Goal: Transaction & Acquisition: Purchase product/service

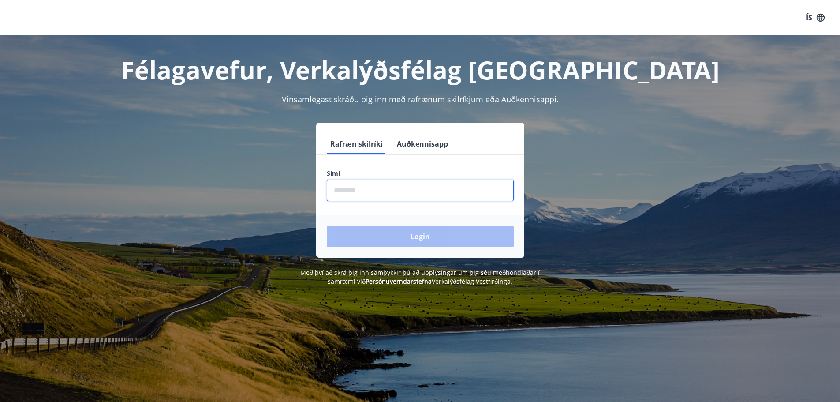
click at [411, 191] on input "phone" at bounding box center [420, 191] width 187 height 22
type input "********"
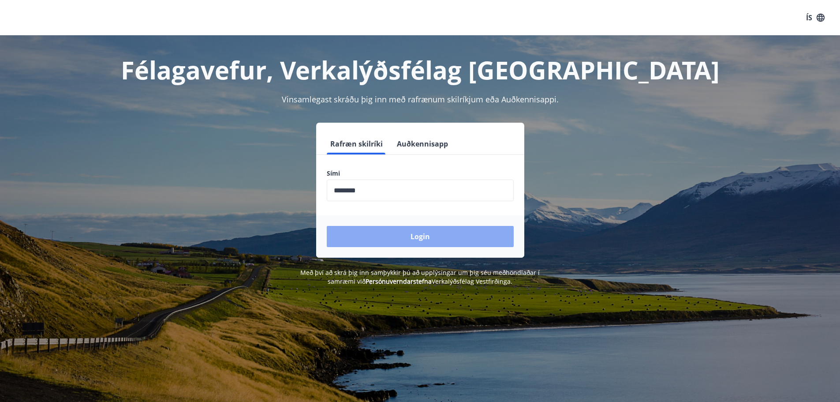
click at [389, 236] on button "Login" at bounding box center [420, 236] width 187 height 21
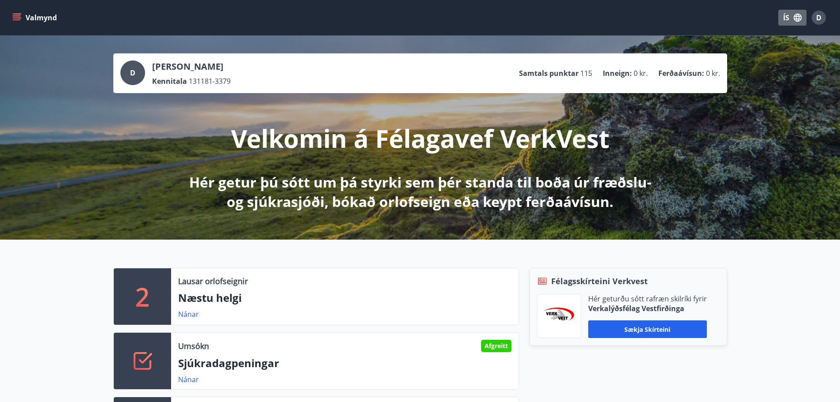
click at [795, 20] on icon "button" at bounding box center [798, 18] width 8 height 8
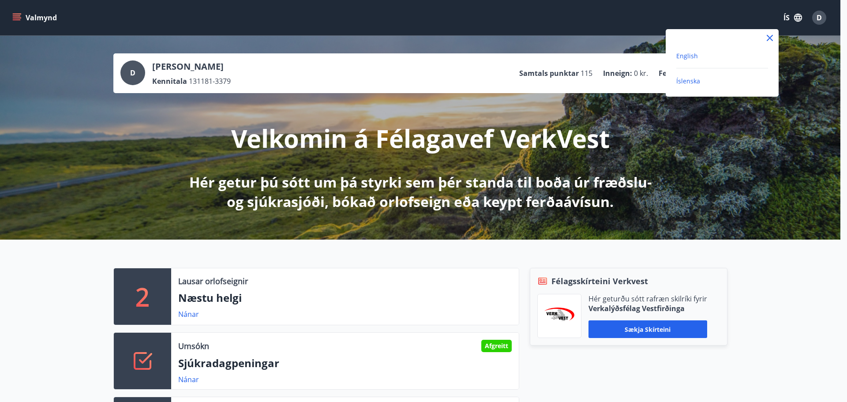
click at [688, 56] on span "English" at bounding box center [687, 56] width 22 height 8
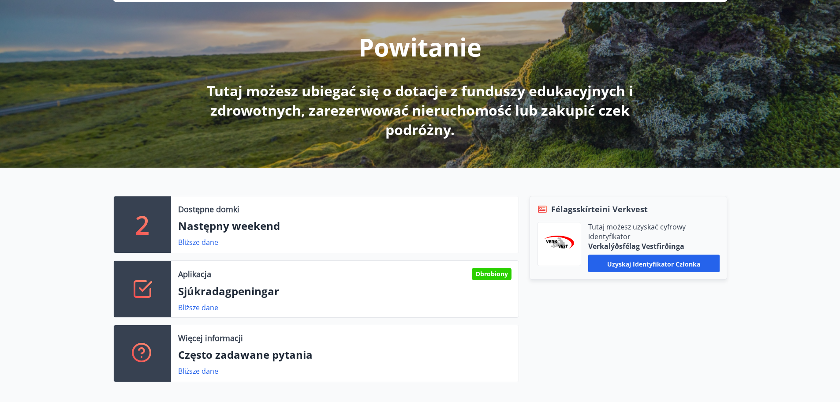
scroll to position [132, 0]
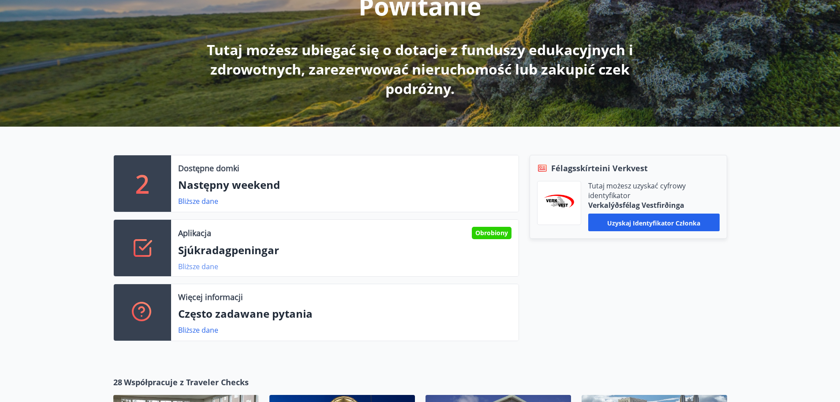
click at [204, 269] on font "Bliższe dane" at bounding box center [198, 267] width 40 height 10
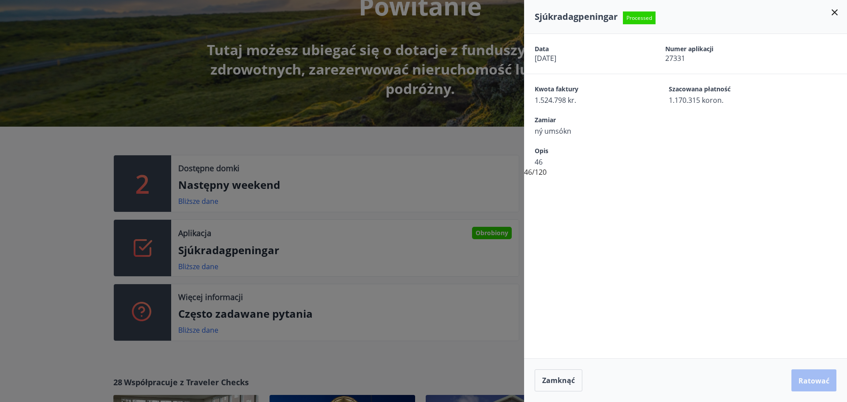
drag, startPoint x: 596, startPoint y: 173, endPoint x: 587, endPoint y: 148, distance: 26.8
click at [593, 161] on div "Data 27.08.2025 Numer aplikacji 27331 Kwota faktury 1.524.798 kr. Szacowana pła…" at bounding box center [685, 105] width 323 height 143
click at [575, 135] on span "ný umsókn" at bounding box center [586, 131] width 103 height 10
drag, startPoint x: 575, startPoint y: 135, endPoint x: 583, endPoint y: 109, distance: 27.2
click at [576, 130] on span "ný umsókn" at bounding box center [586, 131] width 103 height 10
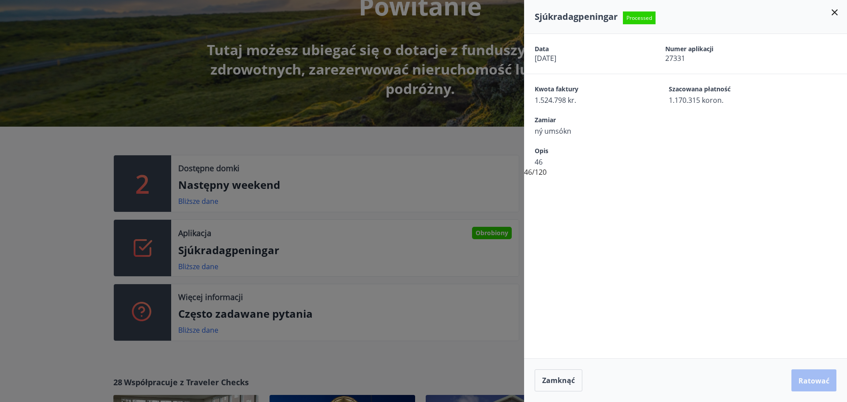
click at [581, 102] on span "1.524.798 kr." at bounding box center [586, 100] width 103 height 10
click at [571, 97] on font "1.524.798 kr." at bounding box center [555, 100] width 41 height 10
drag, startPoint x: 683, startPoint y: 92, endPoint x: 692, endPoint y: 96, distance: 9.7
click at [688, 95] on div "Szacowana płatność 1.170.315 koron." at bounding box center [720, 95] width 103 height 20
drag, startPoint x: 692, startPoint y: 96, endPoint x: 718, endPoint y: 101, distance: 27.0
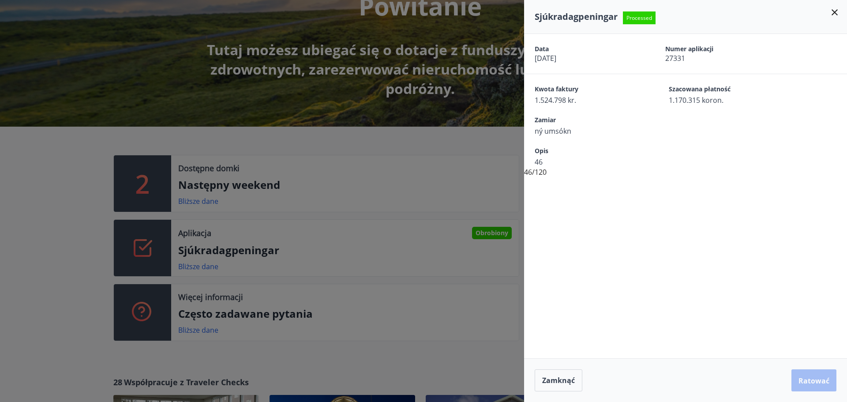
click at [692, 96] on font "1.170.315 koron." at bounding box center [696, 100] width 55 height 10
click at [718, 101] on font "1.170.315 koron." at bounding box center [696, 100] width 55 height 10
click at [723, 101] on font "1.170.315 koron." at bounding box center [696, 100] width 55 height 10
click at [720, 101] on font "1.170.315 koron." at bounding box center [696, 100] width 55 height 10
click at [834, 11] on icon at bounding box center [834, 12] width 11 height 11
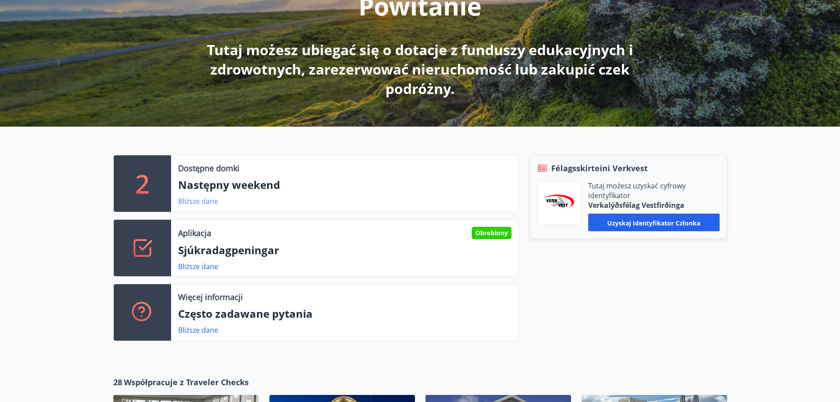
click at [212, 203] on font "Bliższe dane" at bounding box center [198, 201] width 40 height 10
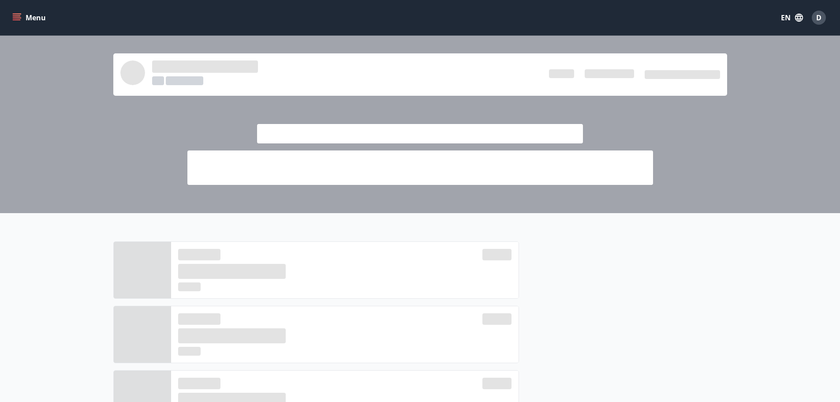
scroll to position [132, 0]
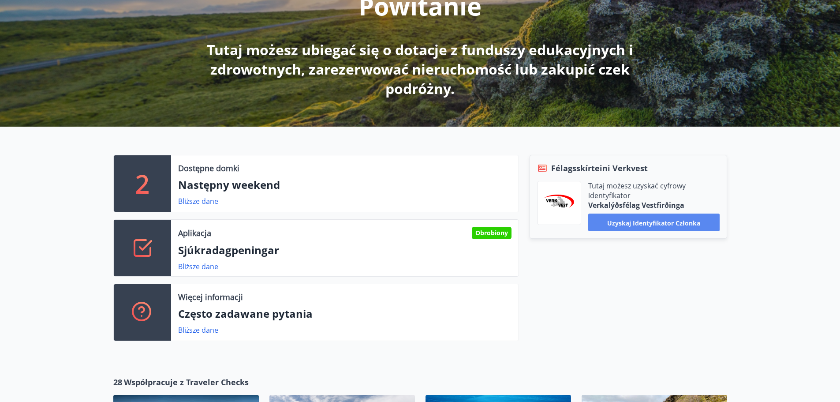
click at [648, 222] on font "Uzyskaj identyfikator członka" at bounding box center [653, 222] width 93 height 8
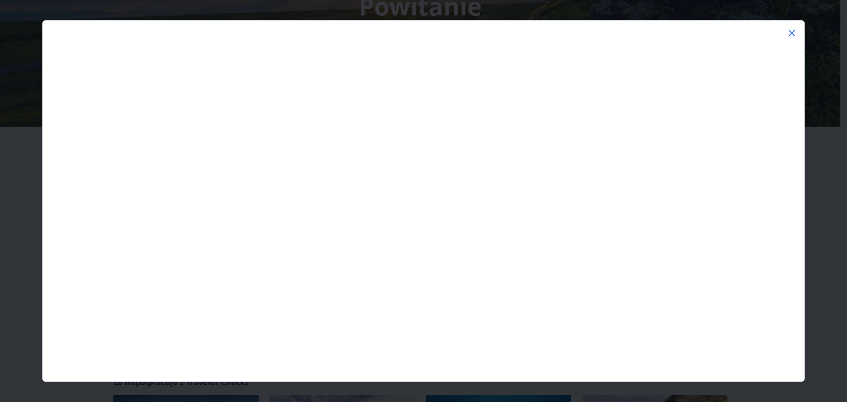
click at [788, 35] on icon at bounding box center [791, 33] width 11 height 11
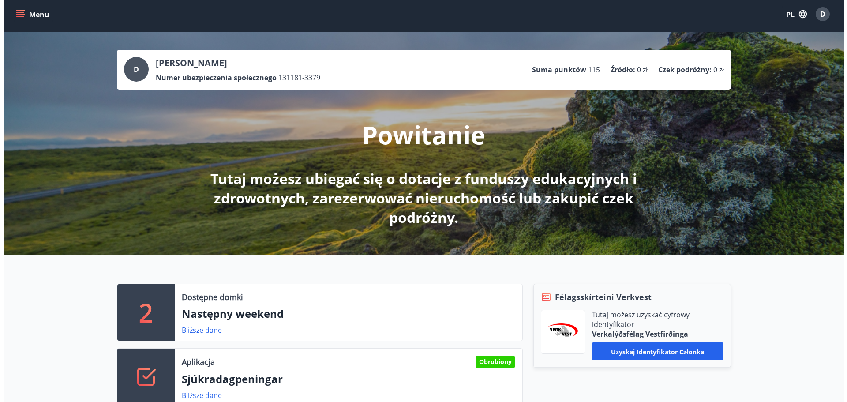
scroll to position [0, 0]
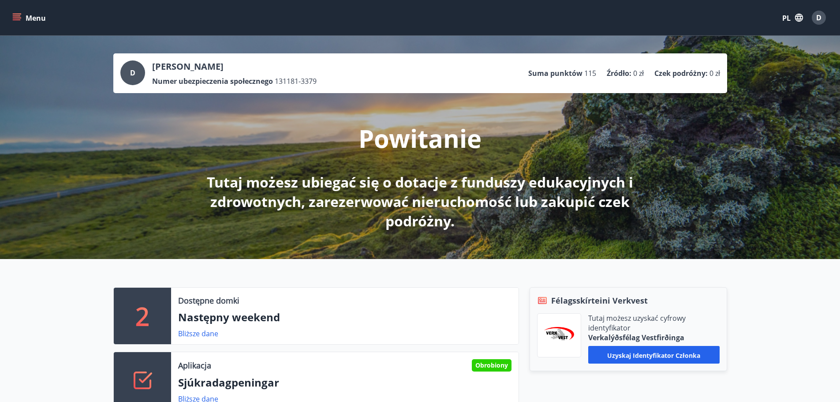
click at [679, 73] on font "Czek podróżny" at bounding box center [679, 73] width 51 height 10
click at [15, 12] on button "Menu" at bounding box center [30, 18] width 39 height 16
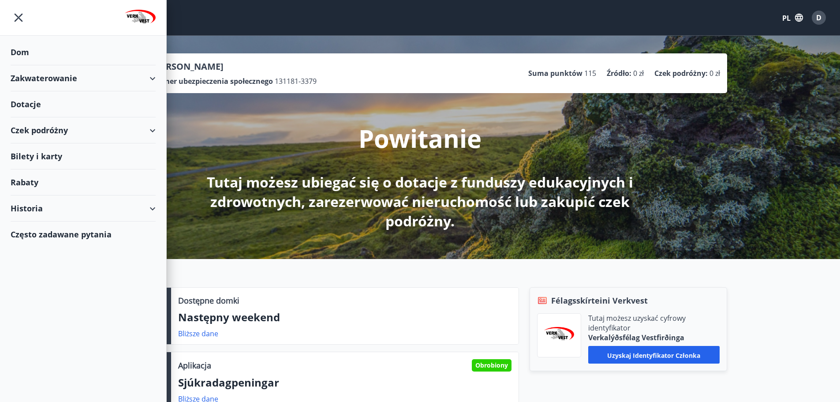
click at [64, 134] on font "Czek podróżny" at bounding box center [39, 130] width 57 height 11
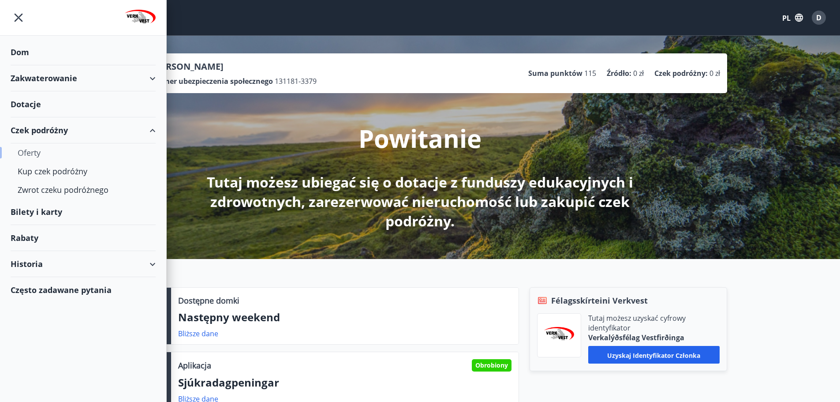
drag, startPoint x: 54, startPoint y: 170, endPoint x: 28, endPoint y: 146, distance: 35.6
click at [28, 146] on div "Oferty" at bounding box center [83, 152] width 131 height 19
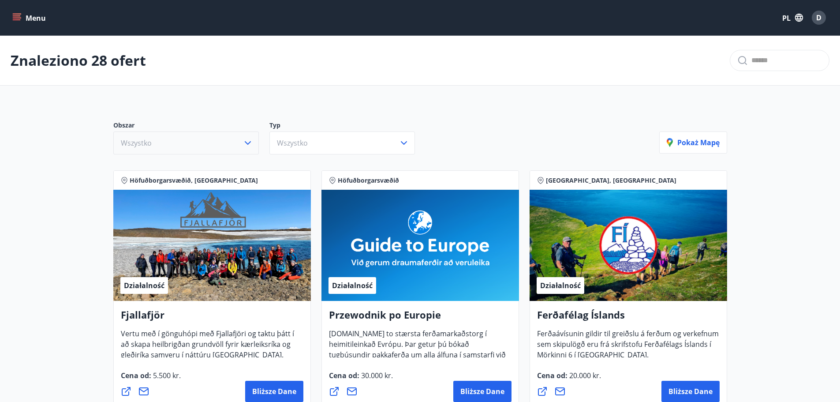
click at [251, 148] on button "Wszystko" at bounding box center [186, 142] width 146 height 23
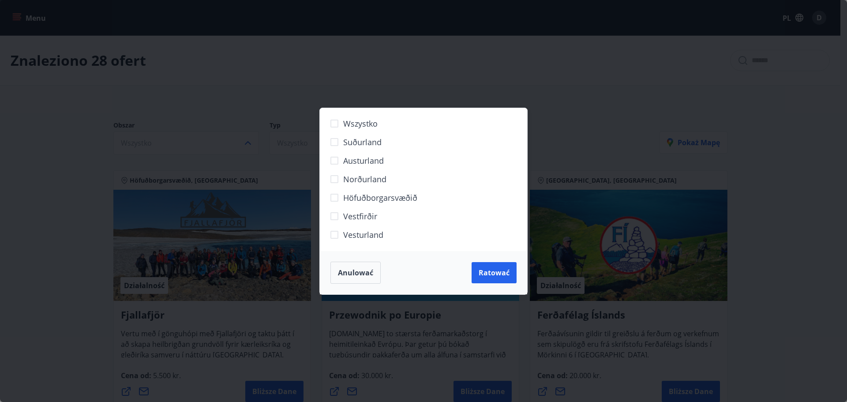
click at [79, 160] on div "Wszystko Suðurland Austurland Norðurland Höfuðborgarsvæðið Vestfirðir Vesturlan…" at bounding box center [423, 201] width 847 height 402
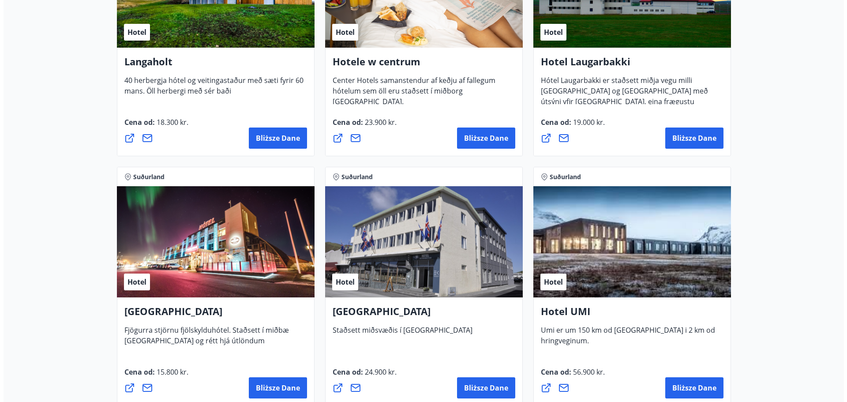
scroll to position [2029, 0]
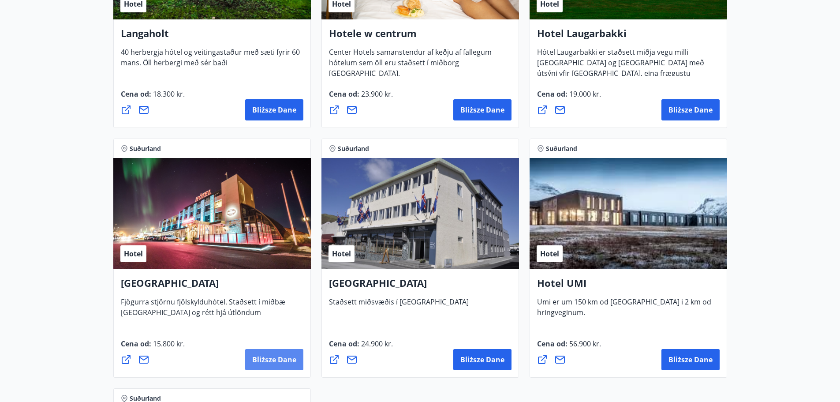
click at [269, 361] on font "Bliższe dane" at bounding box center [274, 360] width 44 height 10
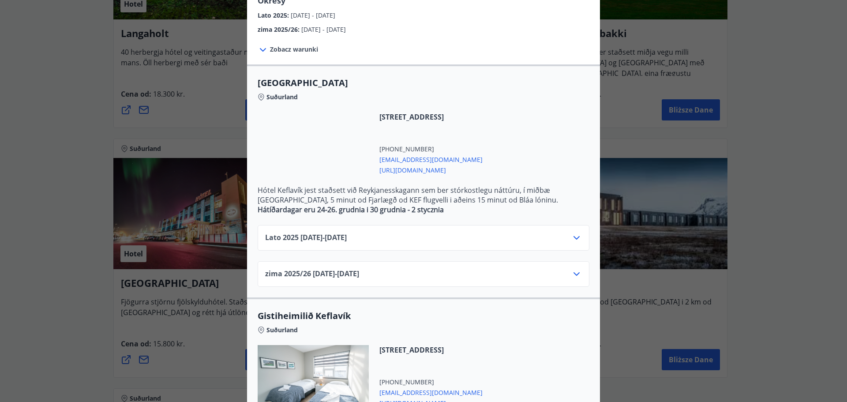
scroll to position [132, 0]
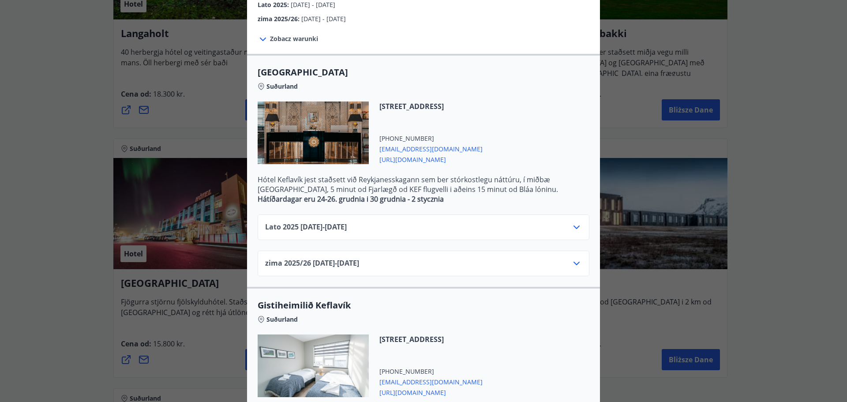
click at [453, 234] on div "Lato 2025 01.06.25 - 31.10.25" at bounding box center [423, 231] width 317 height 18
click at [571, 225] on icon at bounding box center [576, 227] width 11 height 11
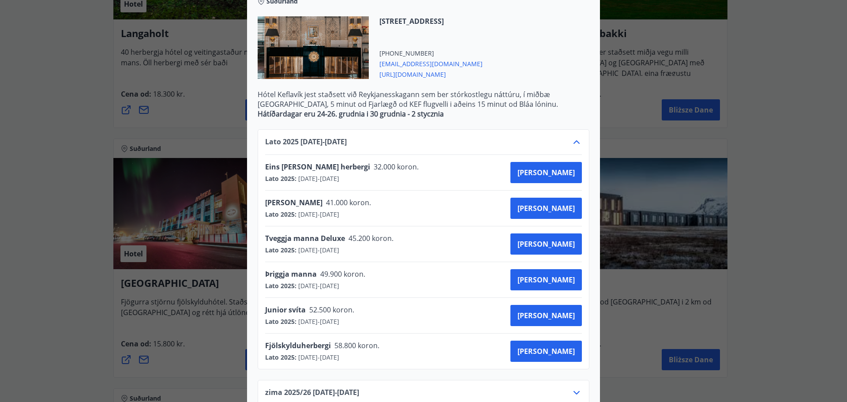
scroll to position [215, 0]
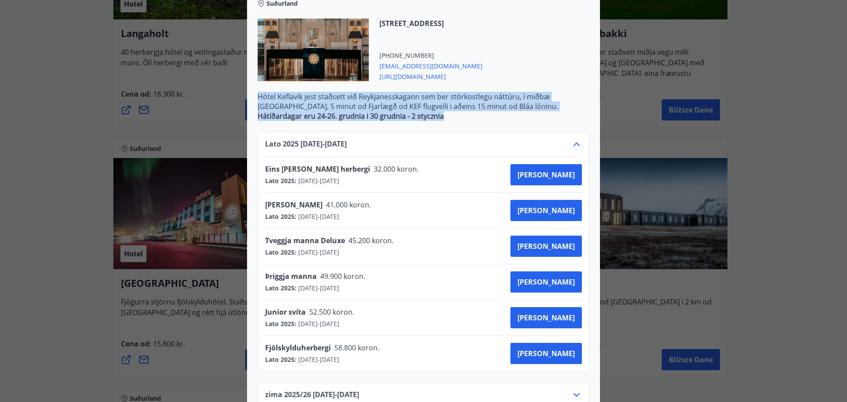
drag, startPoint x: 256, startPoint y: 96, endPoint x: 444, endPoint y: 120, distance: 189.3
click at [444, 120] on p "Hótel Keflavík jest staðsett við Reykjanesskagann sem ber stórkostlegu náttúru,…" at bounding box center [424, 106] width 332 height 29
click at [452, 119] on p "Hátíðardagar eru 24-26. grudnia i 30 grudnia - 2 stycznia" at bounding box center [424, 116] width 332 height 10
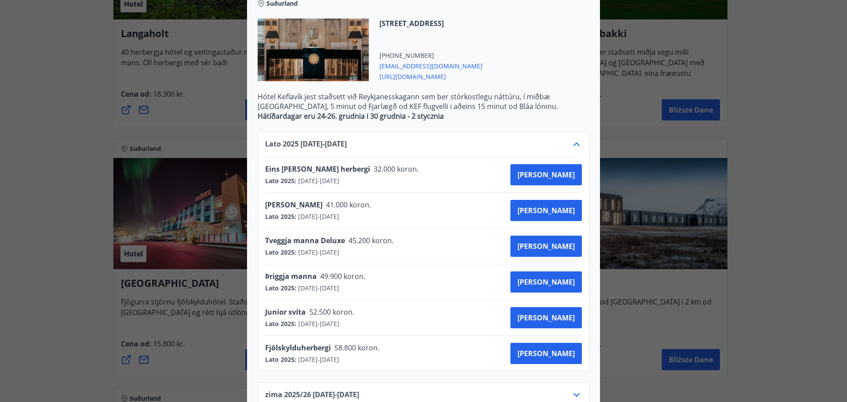
drag, startPoint x: 75, startPoint y: 105, endPoint x: 81, endPoint y: 105, distance: 6.6
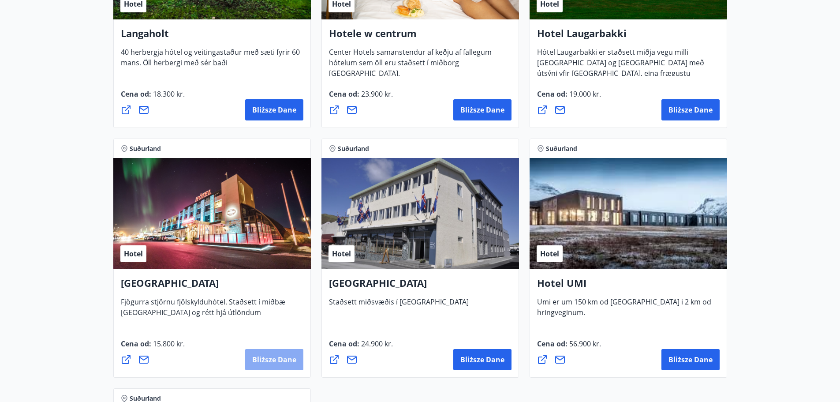
click at [256, 357] on font "Bliższe dane" at bounding box center [274, 360] width 44 height 10
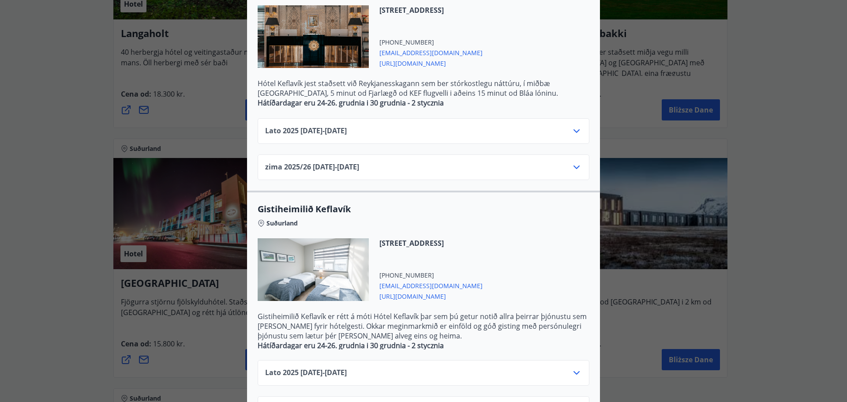
scroll to position [265, 0]
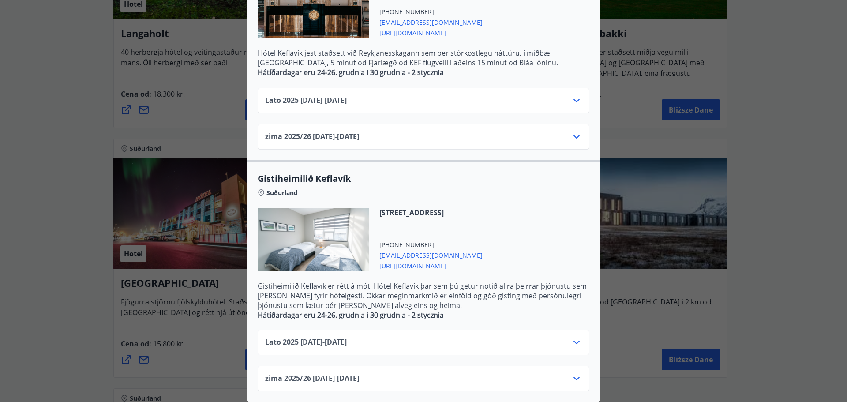
click at [420, 131] on div "zima 2025/26 01.11.25 - 30.04.26" at bounding box center [423, 140] width 317 height 18
click at [571, 131] on icon at bounding box center [576, 136] width 11 height 11
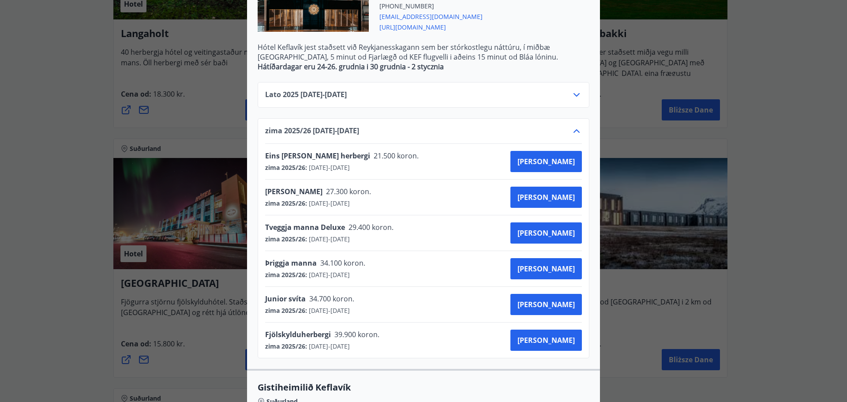
click at [571, 127] on icon at bounding box center [576, 131] width 11 height 11
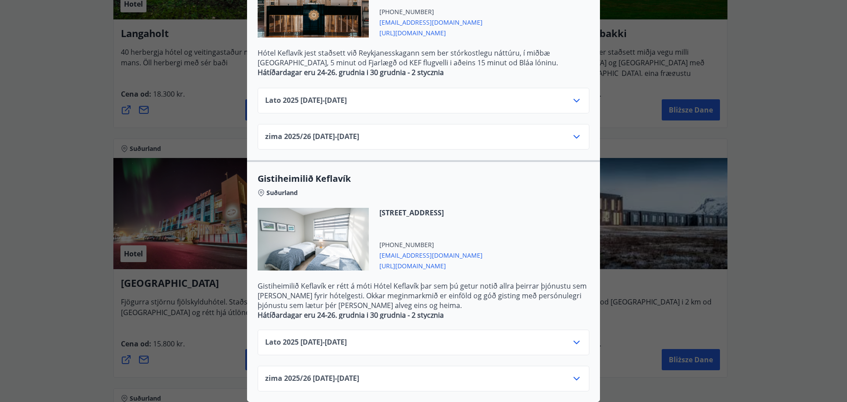
click at [573, 99] on icon at bounding box center [576, 101] width 6 height 4
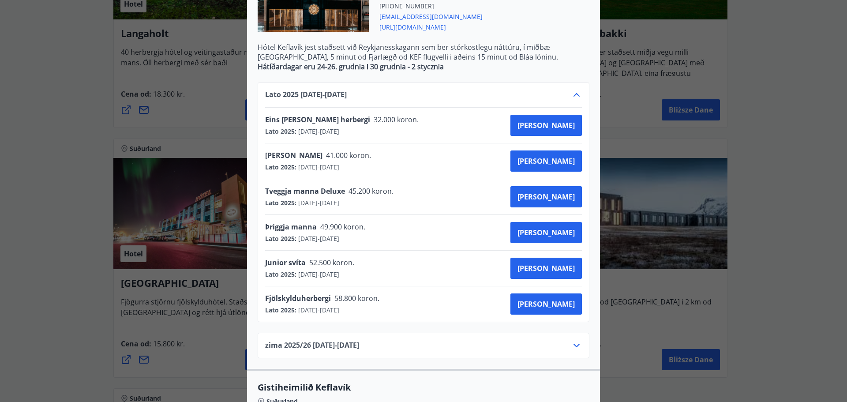
drag, startPoint x: 265, startPoint y: 117, endPoint x: 321, endPoint y: 310, distance: 201.3
click at [320, 315] on div "Eins manns herbergi 32.000 koron. Lato 2025 : 01.06.2025 - 31.10.2025 Kupić Man…" at bounding box center [423, 214] width 317 height 214
copy div "ins manns herbergi 32.000 koron. Lato 2025 : 01.06.2025 - 31.10.2025 Kupić Mann…"
click at [307, 192] on font "Tveggja manna Deluxe" at bounding box center [305, 191] width 80 height 10
click at [563, 202] on button "Kupić" at bounding box center [545, 196] width 71 height 21
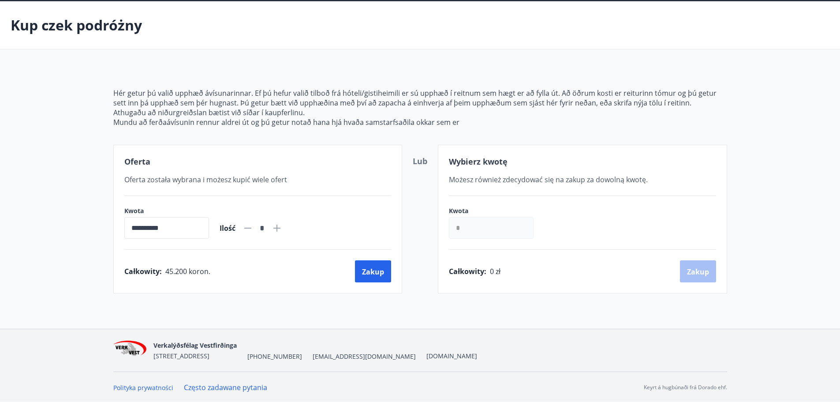
scroll to position [35, 0]
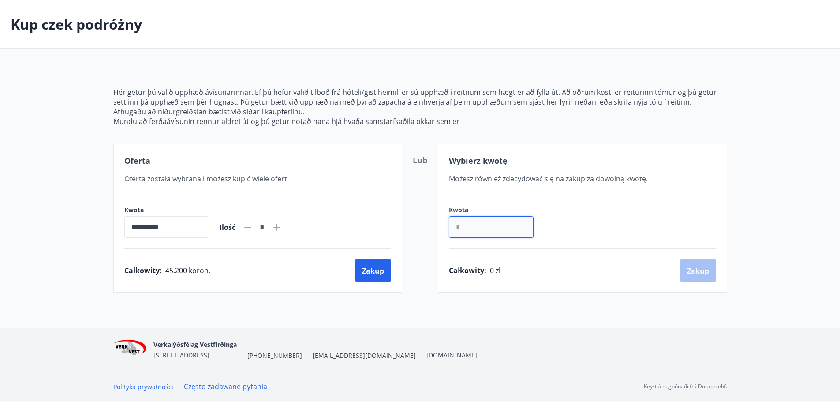
click at [486, 228] on input "*" at bounding box center [491, 227] width 85 height 22
click at [456, 307] on div "**********" at bounding box center [420, 163] width 840 height 327
click at [399, 273] on div "**********" at bounding box center [257, 218] width 289 height 149
click at [375, 275] on font "Zakup" at bounding box center [373, 271] width 22 height 10
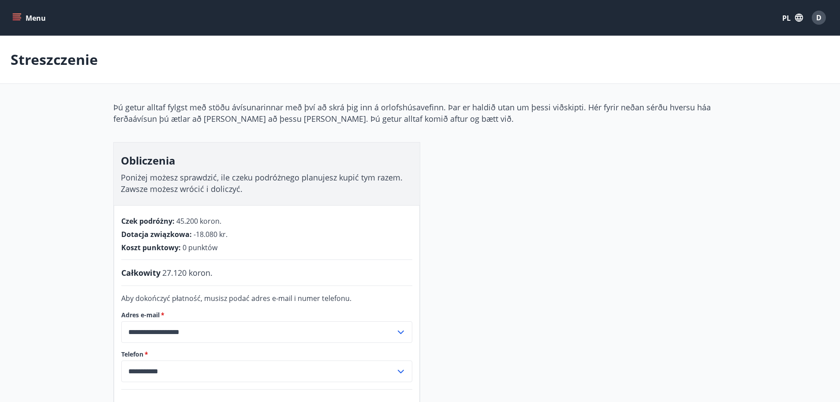
scroll to position [1, 0]
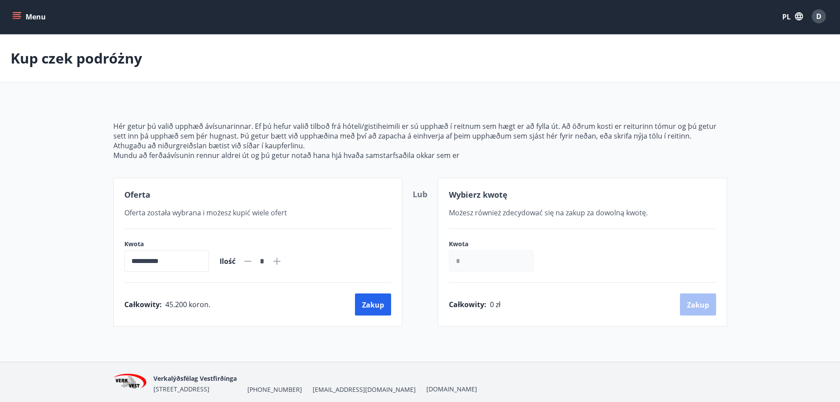
click at [486, 263] on input "*" at bounding box center [491, 261] width 85 height 22
type input "*"
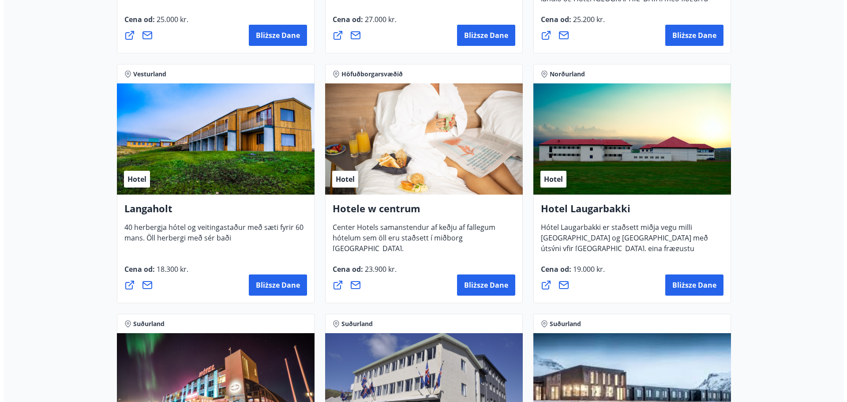
scroll to position [2118, 0]
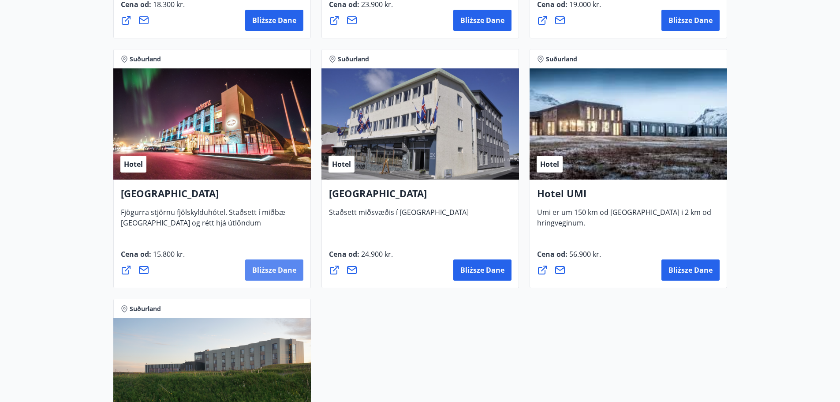
click at [282, 273] on font "Bliższe dane" at bounding box center [274, 270] width 44 height 10
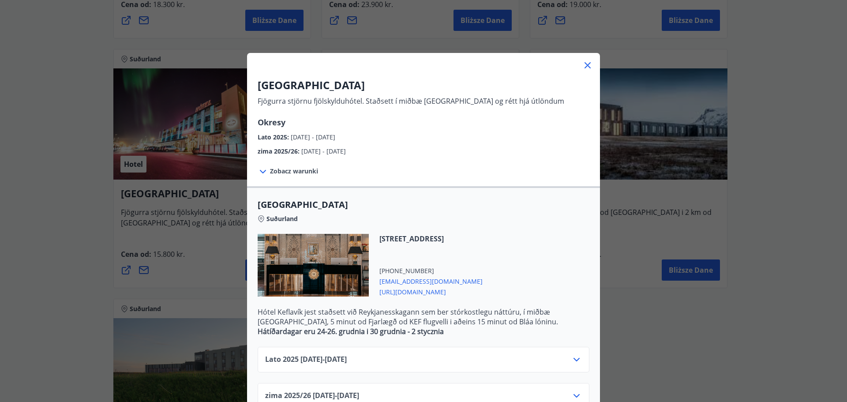
click at [302, 174] on font "Zobacz warunki" at bounding box center [294, 171] width 48 height 8
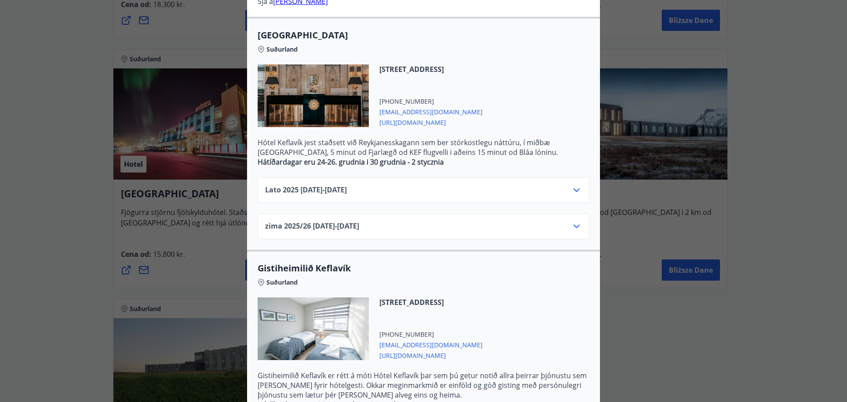
scroll to position [265, 0]
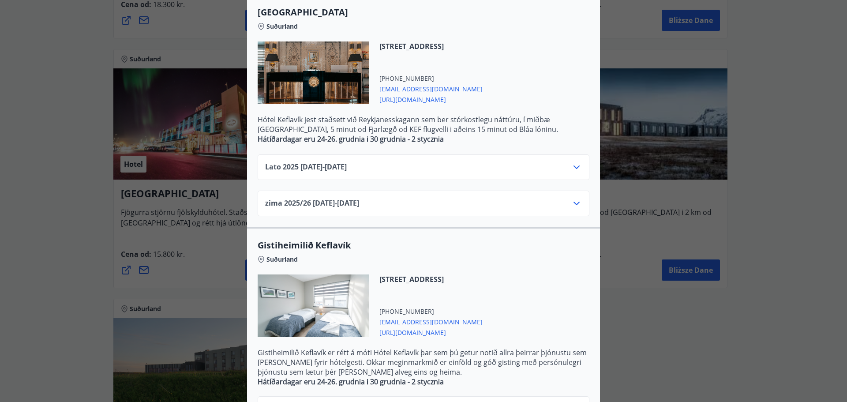
click at [576, 168] on icon at bounding box center [576, 167] width 11 height 11
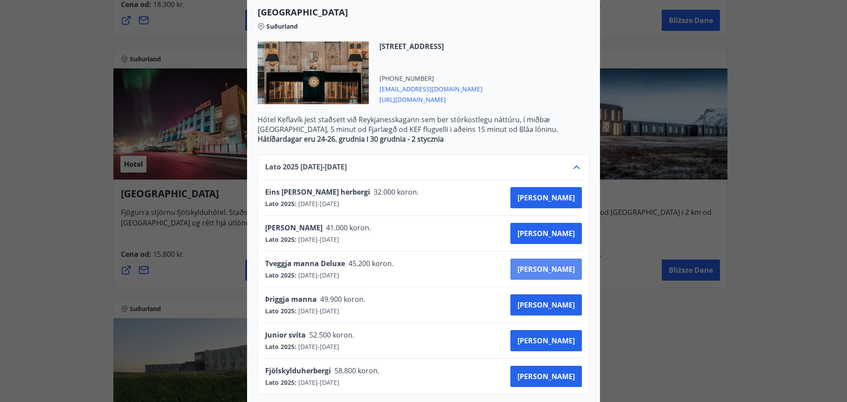
click at [565, 267] on font "Kupić" at bounding box center [545, 269] width 57 height 10
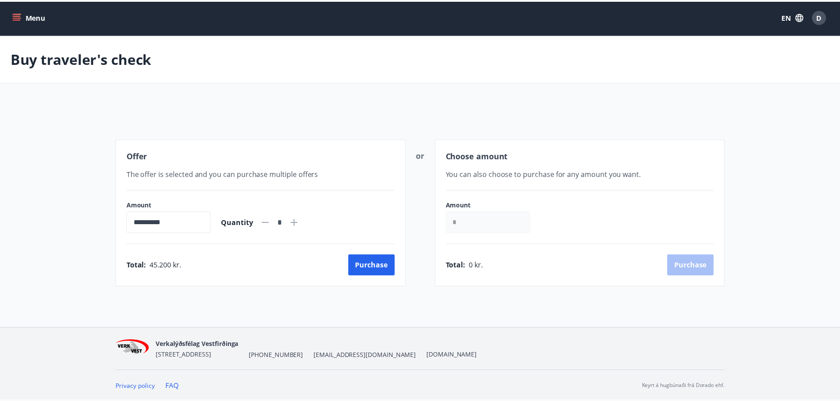
scroll to position [1, 0]
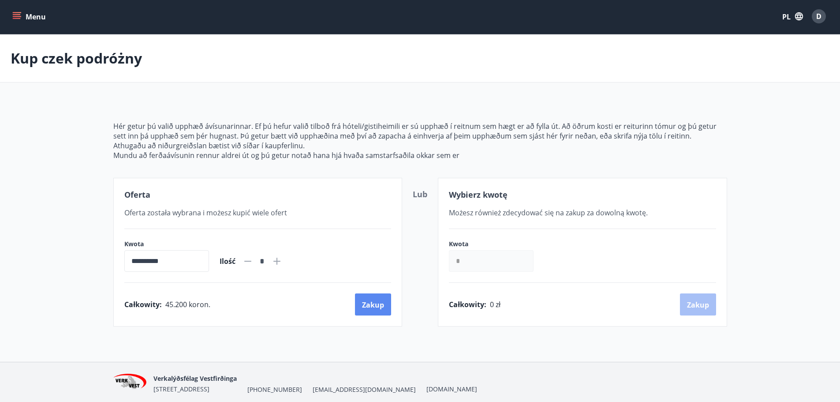
click at [377, 301] on font "Zakup" at bounding box center [373, 305] width 22 height 10
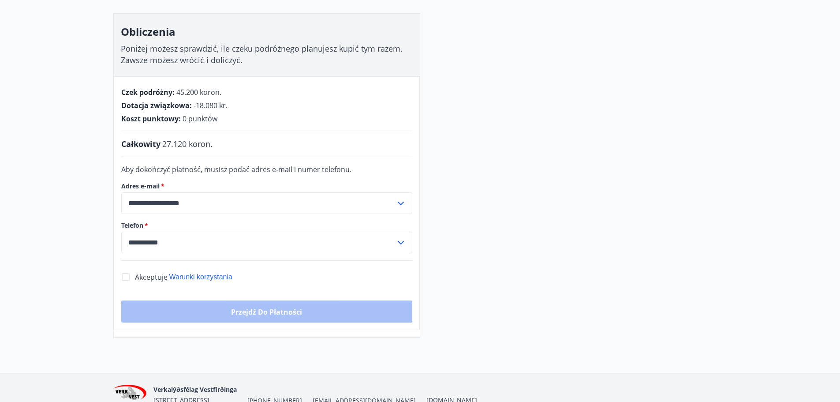
scroll to position [134, 0]
